Goal: Information Seeking & Learning: Check status

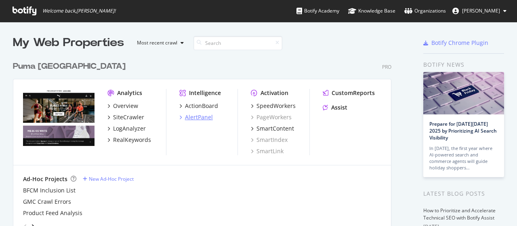
scroll to position [220, 505]
click at [269, 105] on div "SpeedWorkers" at bounding box center [276, 106] width 39 height 8
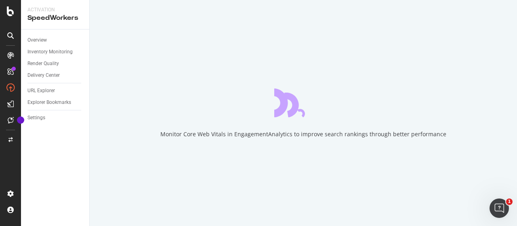
click at [122, 89] on div "Monitor Core Web Vitals in EngagementAnalytics to improve search rankings throu…" at bounding box center [303, 113] width 427 height 226
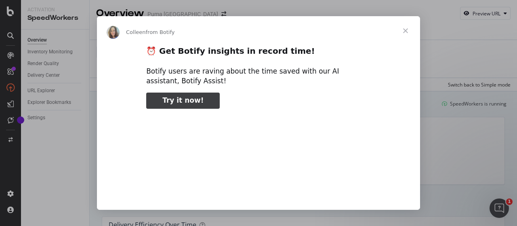
type input "159178"
click at [409, 28] on span "Close" at bounding box center [405, 30] width 29 height 29
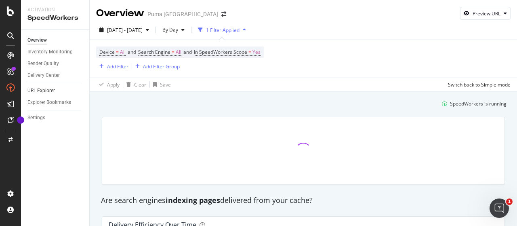
click at [59, 88] on link "URL Explorer" at bounding box center [55, 90] width 56 height 8
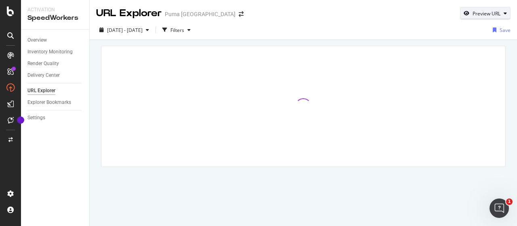
click at [473, 14] on div "Preview URL" at bounding box center [487, 13] width 28 height 7
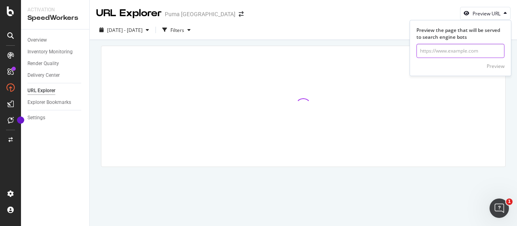
click at [444, 46] on input "url" at bounding box center [461, 51] width 88 height 14
paste input "[URL][DOMAIN_NAME]"
type input "[URL][DOMAIN_NAME]"
click button "Preview" at bounding box center [496, 66] width 18 height 13
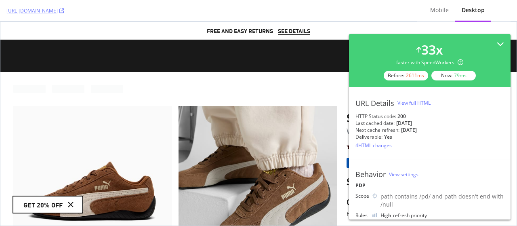
scroll to position [60, 0]
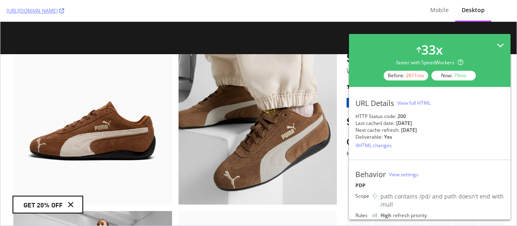
click at [497, 43] on icon at bounding box center [500, 45] width 7 height 7
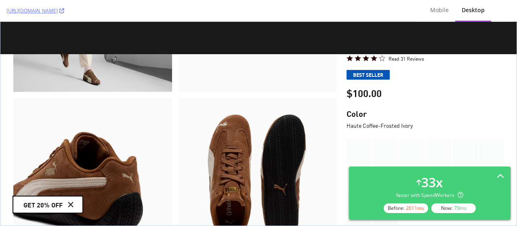
scroll to position [386, 0]
